Goal: Transaction & Acquisition: Purchase product/service

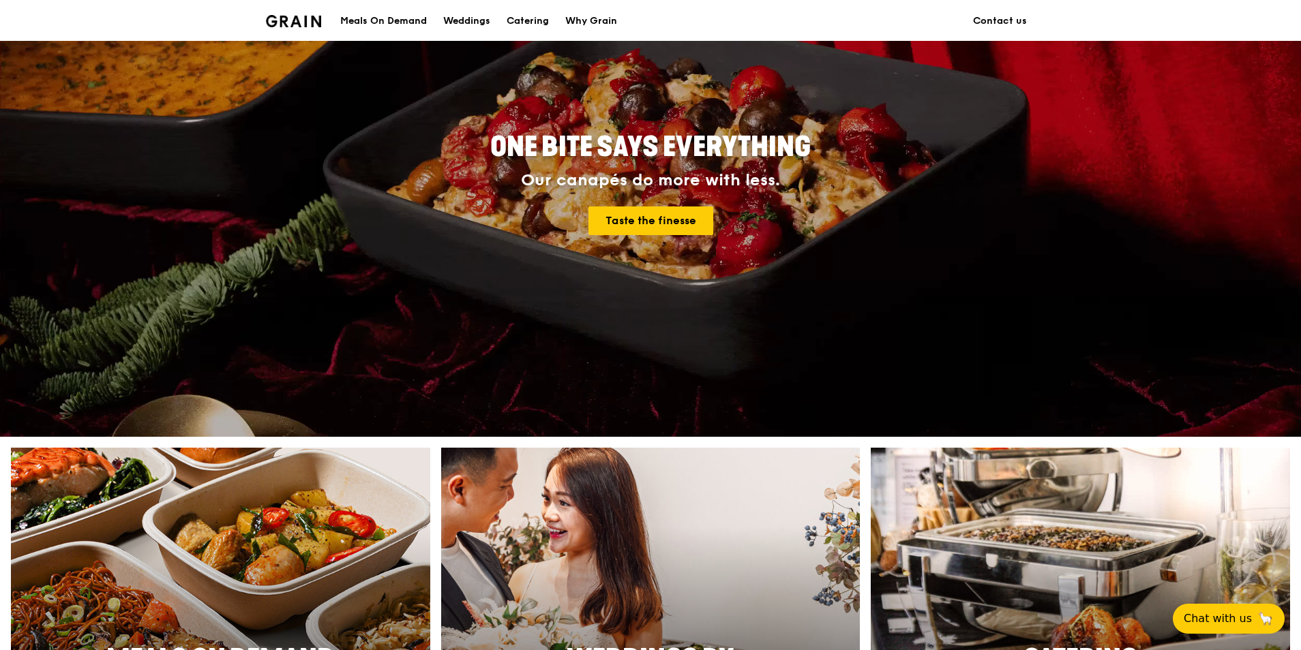
scroll to position [136, 0]
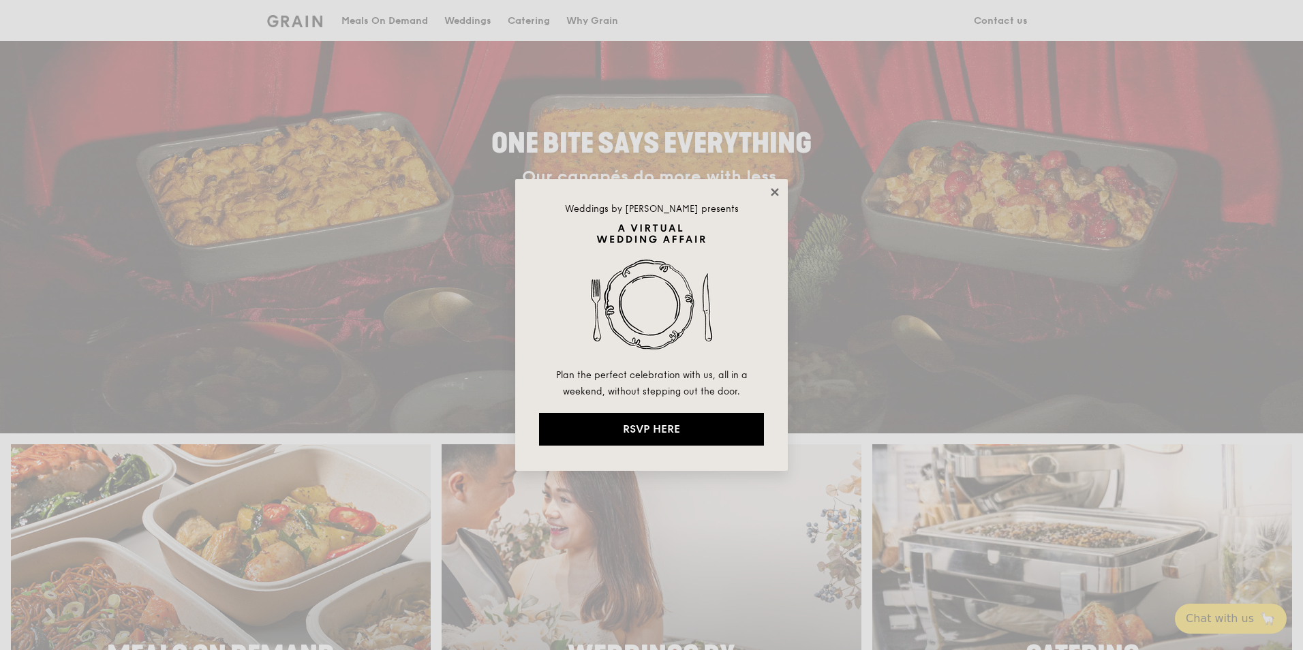
click at [772, 190] on icon at bounding box center [774, 191] width 7 height 7
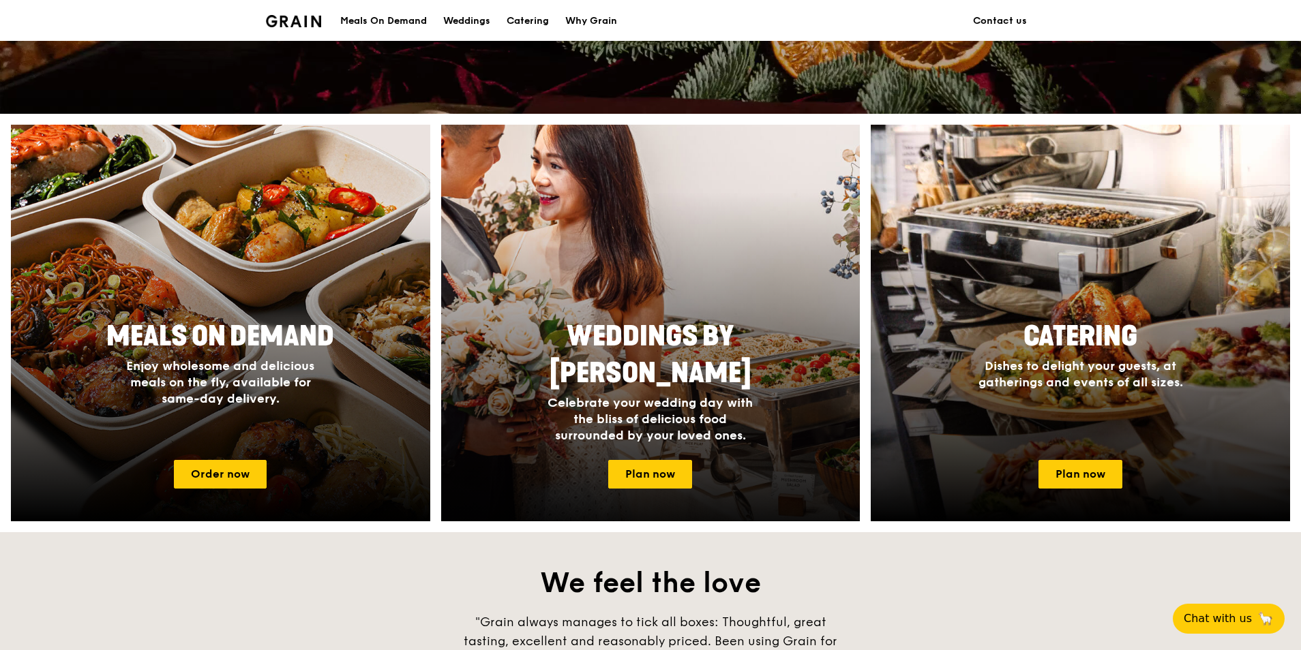
scroll to position [477, 0]
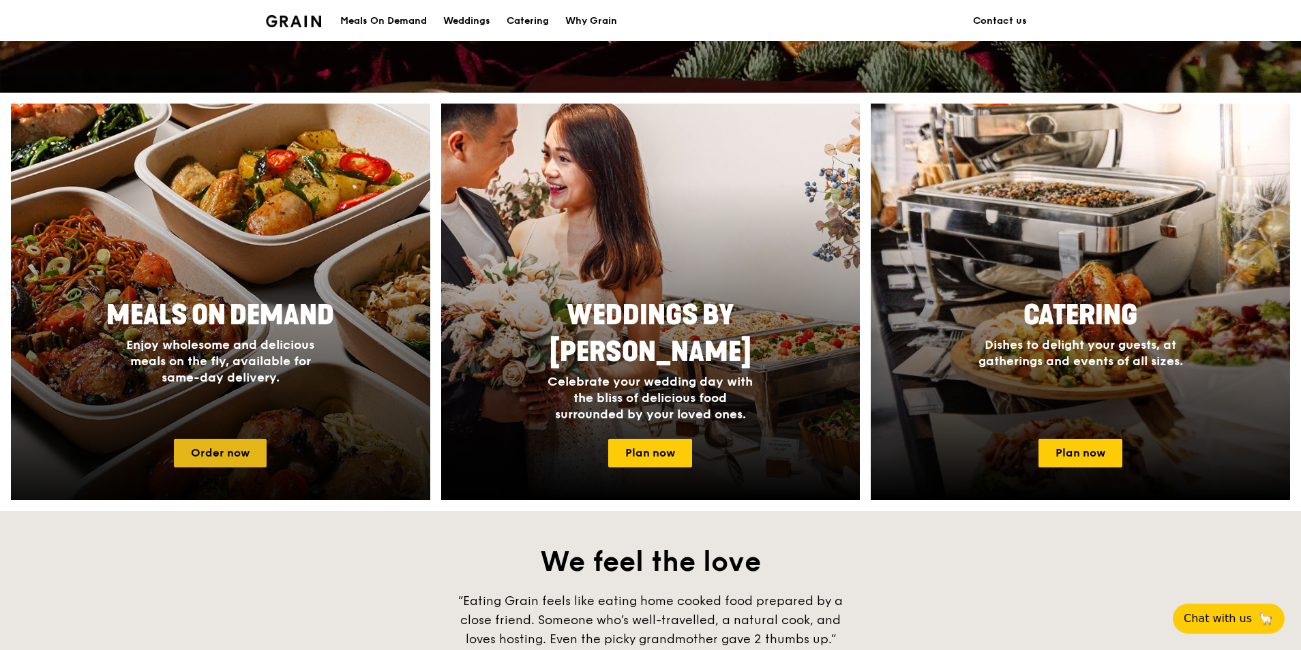
click at [219, 461] on link "Order now" at bounding box center [220, 453] width 93 height 29
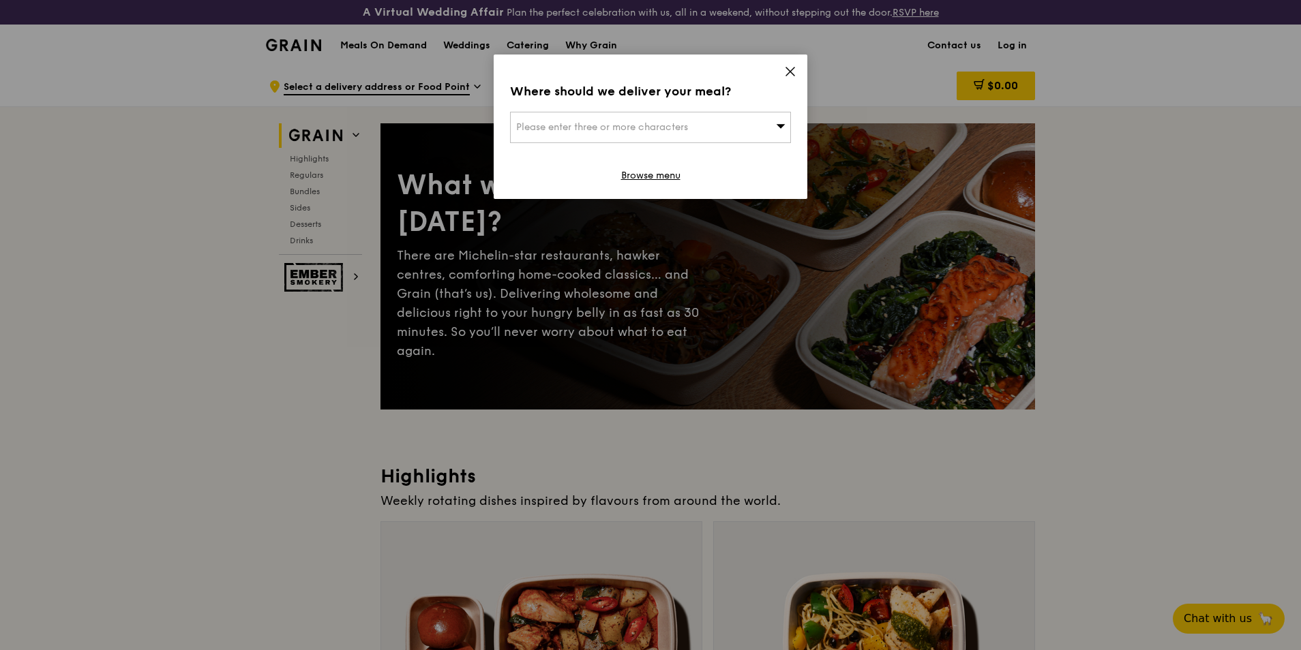
click at [781, 126] on icon at bounding box center [780, 126] width 9 height 4
click at [781, 126] on input "search" at bounding box center [650, 127] width 279 height 30
click at [795, 72] on icon at bounding box center [790, 71] width 12 height 12
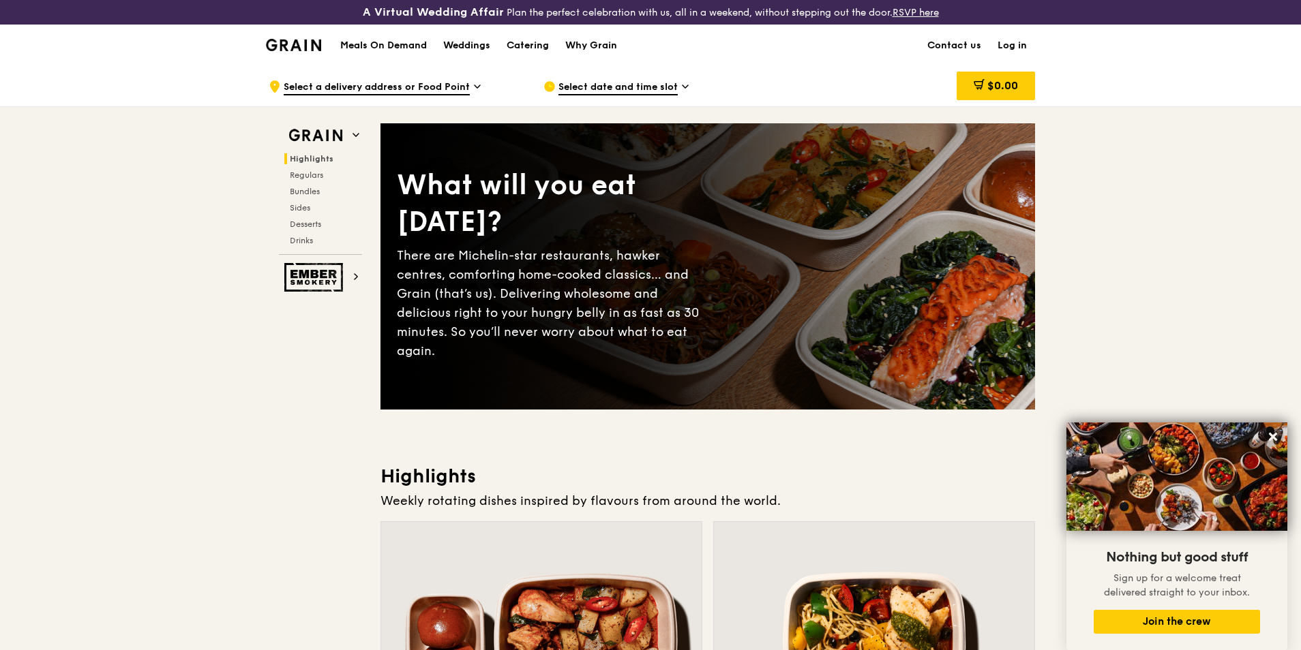
scroll to position [477, 0]
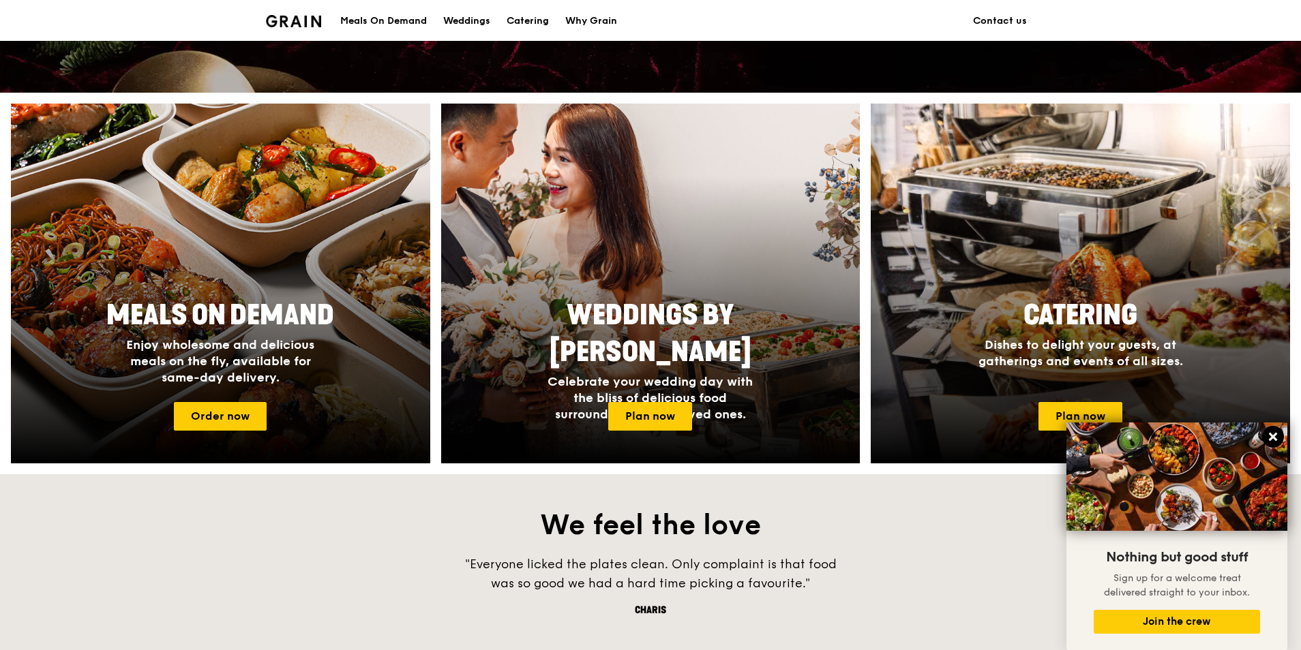
click at [1271, 435] on icon at bounding box center [1273, 437] width 8 height 8
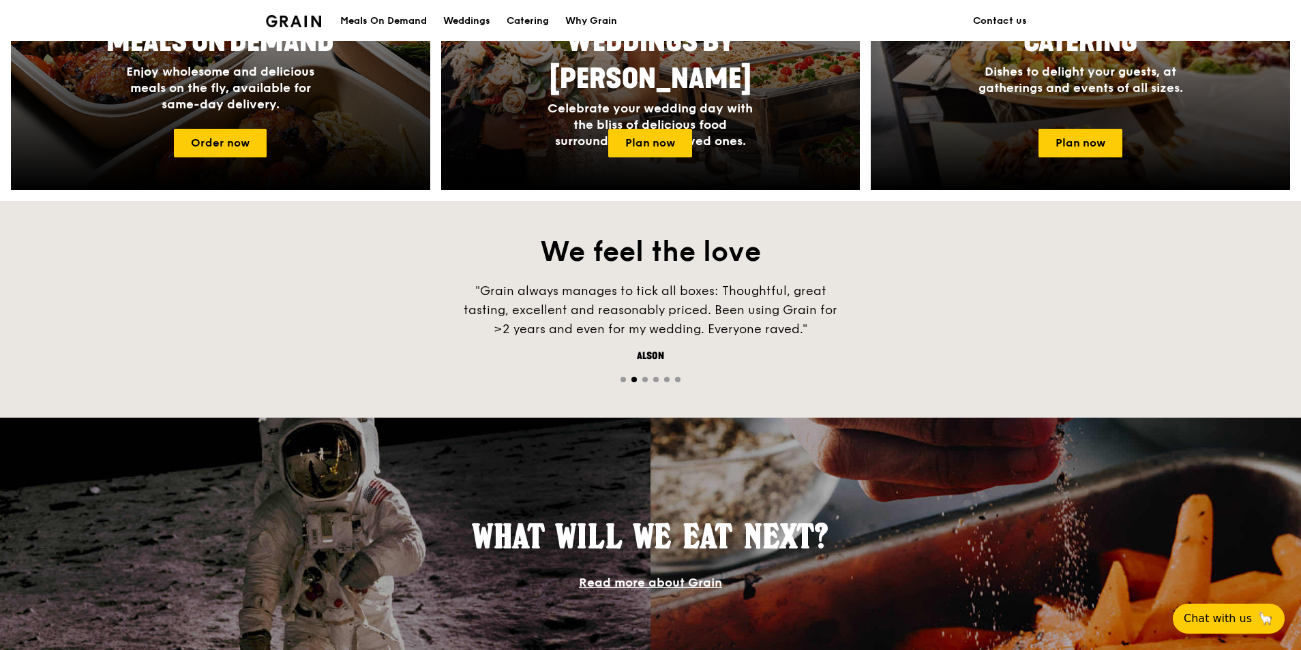
scroll to position [750, 0]
